Goal: Task Accomplishment & Management: Manage account settings

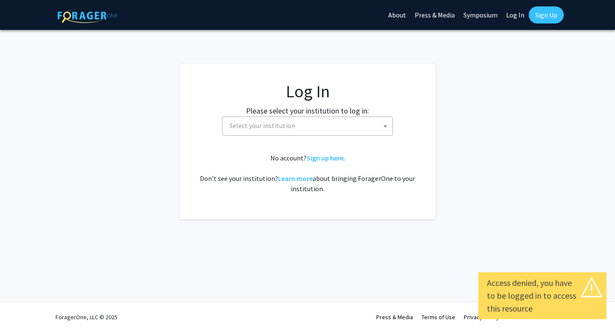
select select
click at [250, 130] on span "Select your institution" at bounding box center [309, 126] width 167 height 18
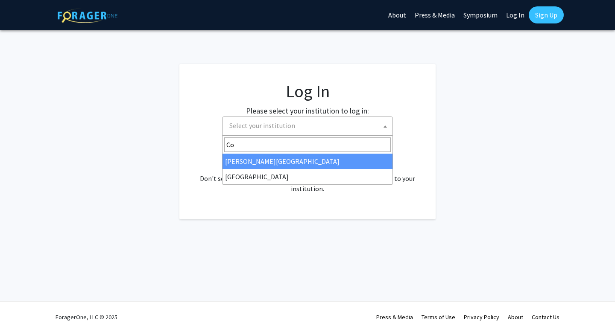
type input "C"
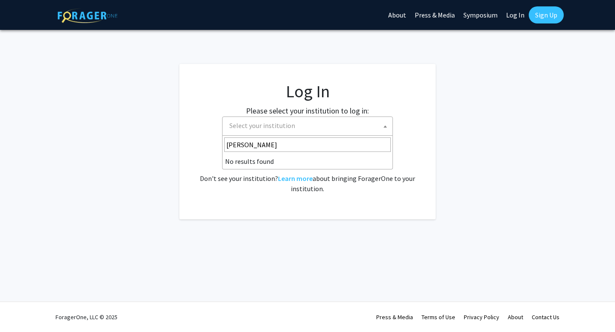
type input "Cornell"
select select
